Goal: Information Seeking & Learning: Learn about a topic

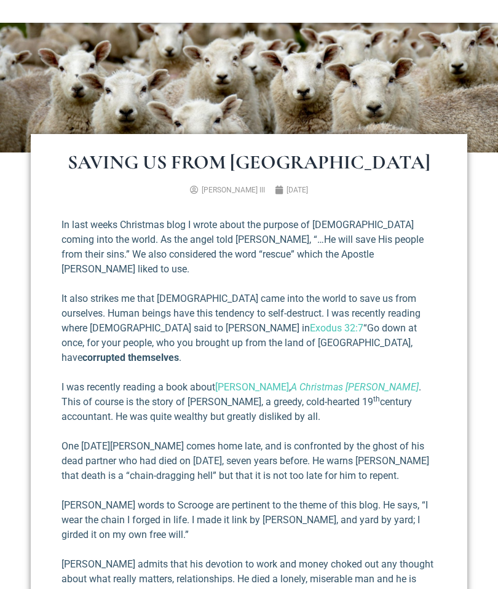
scroll to position [173, 0]
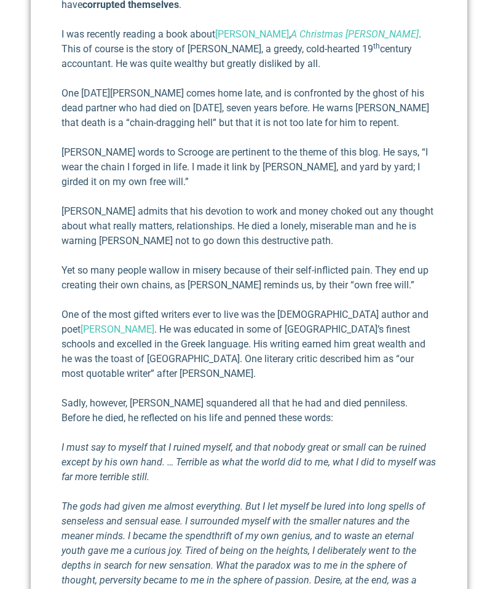
scroll to position [521, 0]
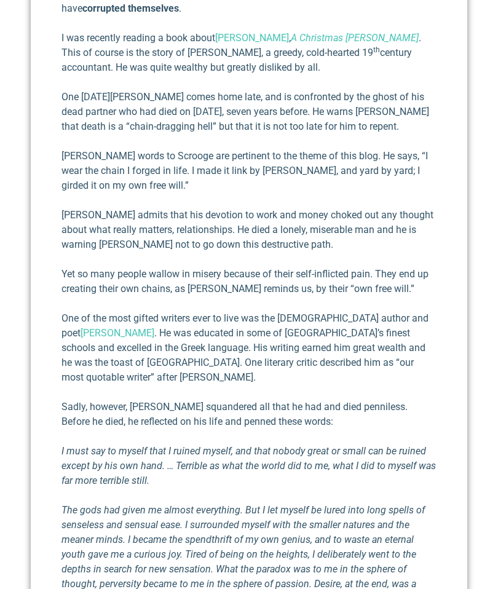
click at [4, 219] on section "Saving Us From [GEOGRAPHIC_DATA] [PERSON_NAME] III [DATE] In last weeks Christm…" at bounding box center [249, 451] width 498 height 1297
click at [1, 226] on section "Saving Us From [GEOGRAPHIC_DATA] [PERSON_NAME] III [DATE] In last weeks Christm…" at bounding box center [249, 451] width 498 height 1297
click at [457, 393] on div "Saving Us From [GEOGRAPHIC_DATA] [PERSON_NAME] III [DATE] In last weeks Christm…" at bounding box center [249, 452] width 437 height 1334
click at [4, 222] on section "Saving Us From [GEOGRAPHIC_DATA] [PERSON_NAME] III [DATE] In last weeks Christm…" at bounding box center [249, 451] width 498 height 1297
click at [399, 224] on div "In last weeks Christmas blog I wrote about the purpose of [DEMOGRAPHIC_DATA] co…" at bounding box center [248, 448] width 375 height 1161
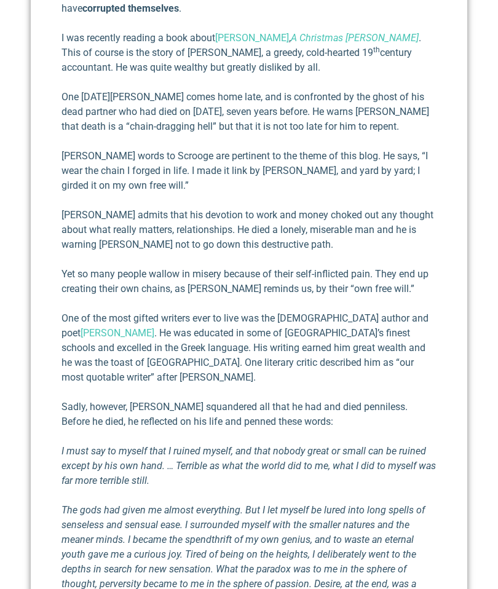
scroll to position [522, 0]
